Goal: Information Seeking & Learning: Learn about a topic

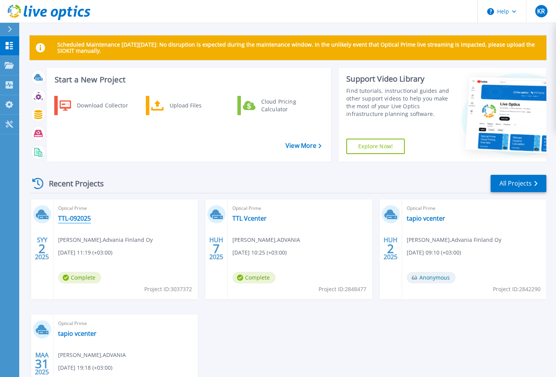
click at [76, 217] on link "TTL-092025" at bounding box center [74, 218] width 33 height 8
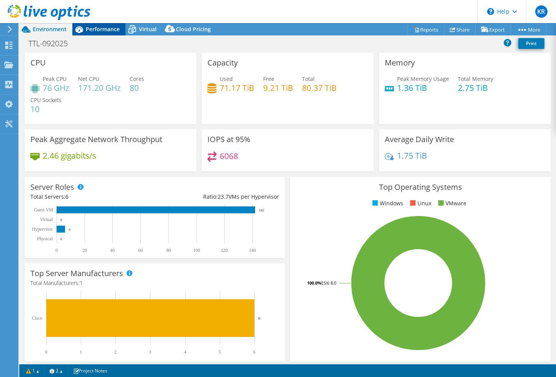
click at [104, 28] on span "Performance" at bounding box center [103, 28] width 34 height 7
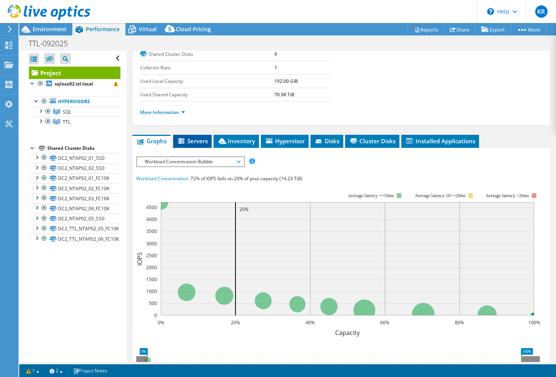
click at [198, 141] on span "Servers" at bounding box center [192, 141] width 31 height 8
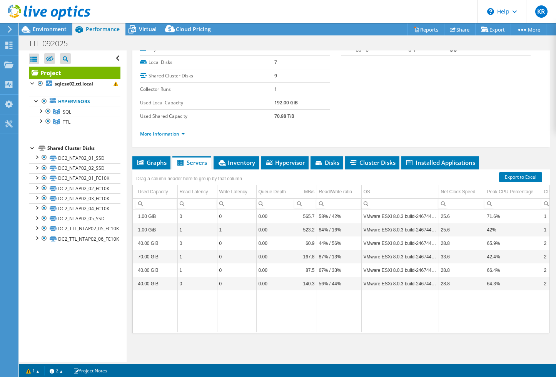
scroll to position [0, 1]
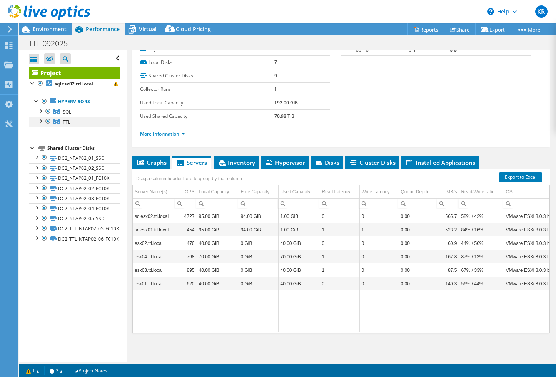
click at [41, 119] on div at bounding box center [41, 121] width 8 height 8
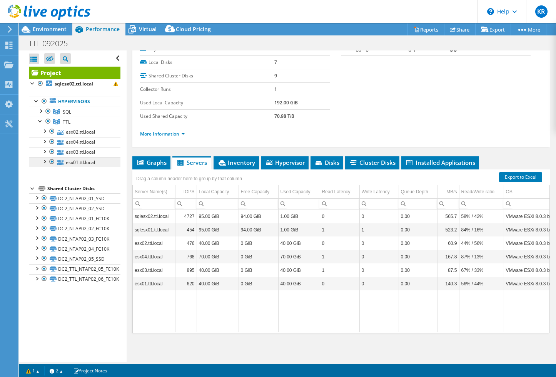
click at [70, 161] on link "esx01.ttl.local" at bounding box center [75, 162] width 92 height 10
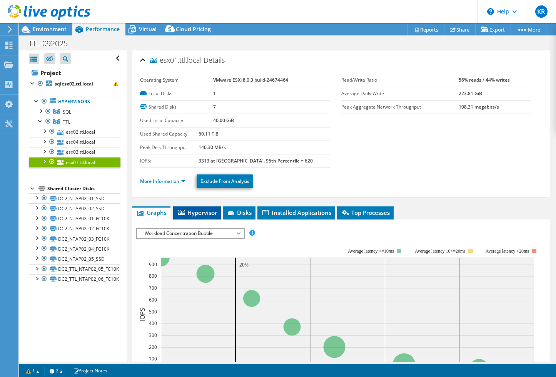
click at [209, 214] on span "Hypervisor" at bounding box center [197, 213] width 40 height 8
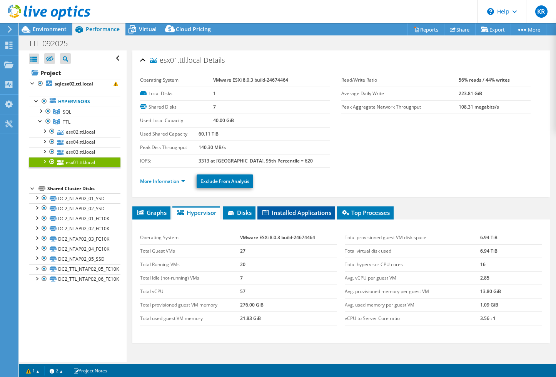
click at [286, 213] on span "Installed Applications" at bounding box center [296, 213] width 70 height 8
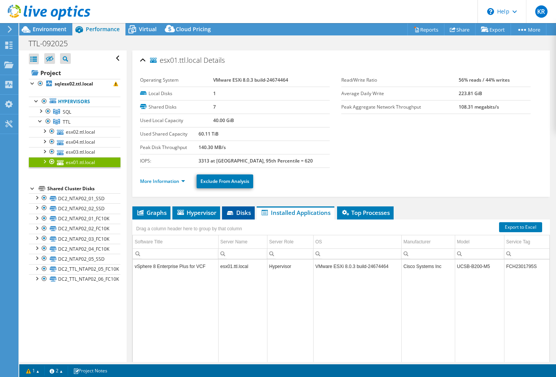
click at [245, 213] on span "Disks" at bounding box center [238, 213] width 25 height 8
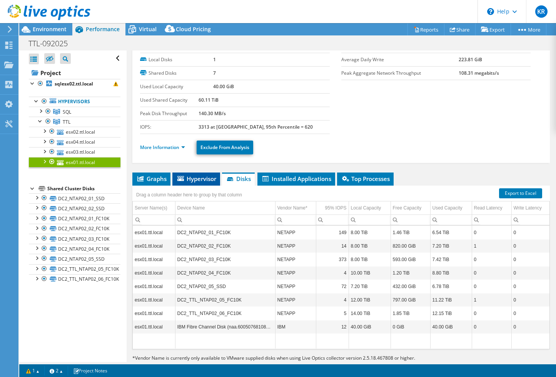
click at [198, 181] on span "Hypervisor" at bounding box center [196, 179] width 40 height 8
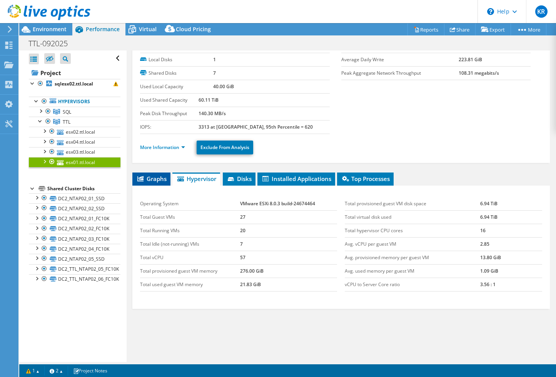
click at [157, 179] on span "Graphs" at bounding box center [151, 179] width 30 height 8
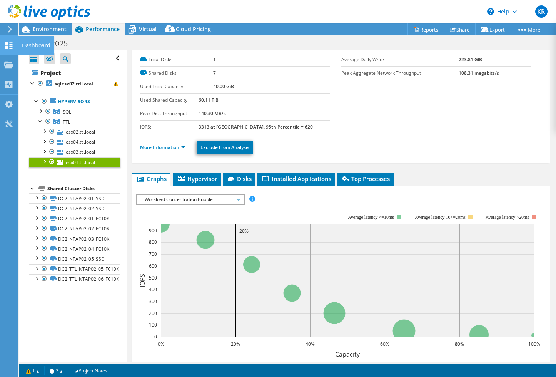
click at [9, 45] on icon at bounding box center [8, 45] width 9 height 7
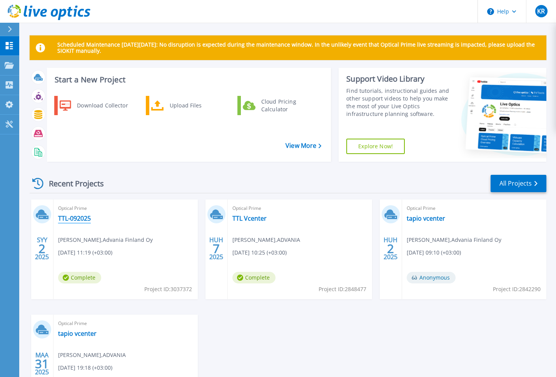
click at [78, 218] on link "TTL-092025" at bounding box center [74, 218] width 33 height 8
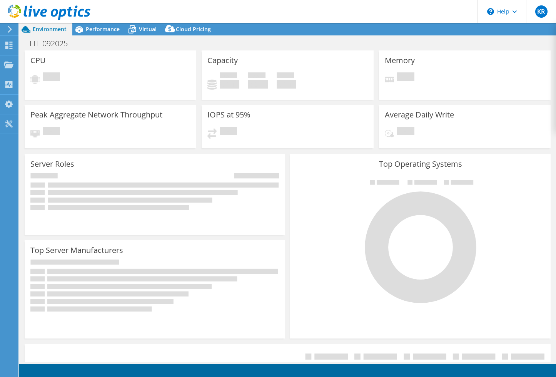
select select "USD"
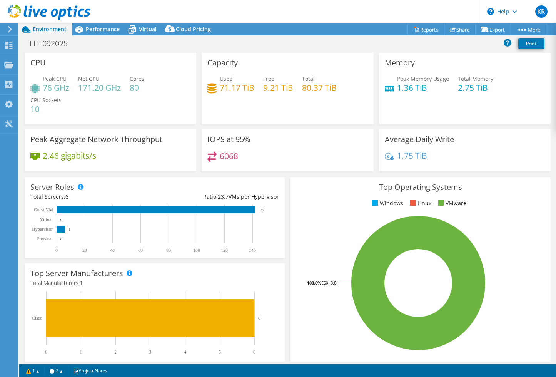
scroll to position [5, 0]
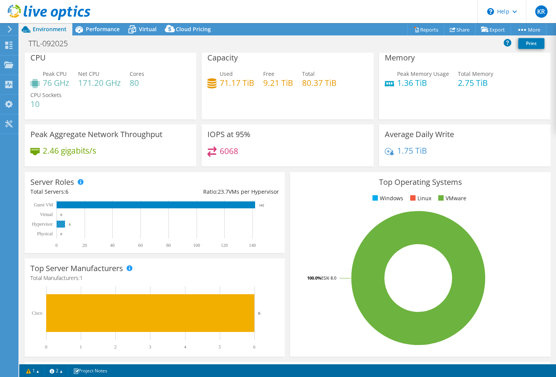
click at [60, 223] on rect at bounding box center [61, 224] width 8 height 7
click at [70, 223] on text "6" at bounding box center [70, 224] width 2 height 4
click at [57, 224] on rect at bounding box center [61, 224] width 8 height 7
click at [47, 224] on text "Hypervisor" at bounding box center [42, 223] width 21 height 5
click at [59, 224] on rect at bounding box center [61, 224] width 8 height 7
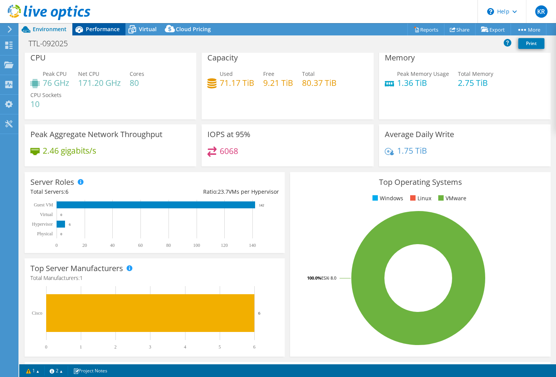
click at [103, 31] on span "Performance" at bounding box center [103, 28] width 34 height 7
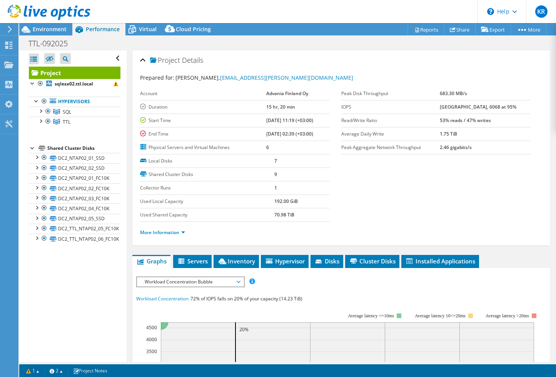
scroll to position [0, 0]
click at [42, 118] on div at bounding box center [41, 121] width 8 height 8
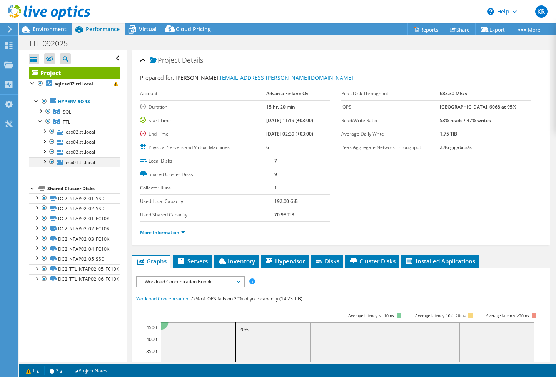
click at [45, 161] on div at bounding box center [44, 161] width 8 height 8
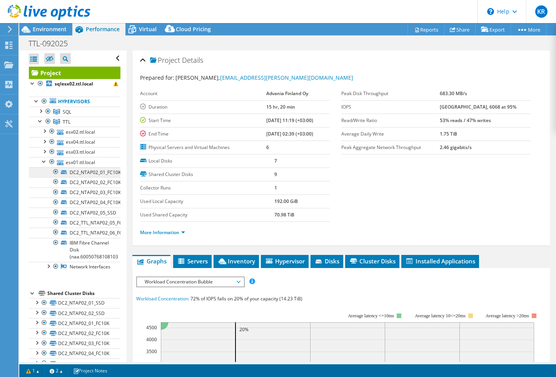
click at [75, 173] on link "DC2_NTAP02_01_FC10K" at bounding box center [75, 172] width 92 height 10
